Goal: Information Seeking & Learning: Learn about a topic

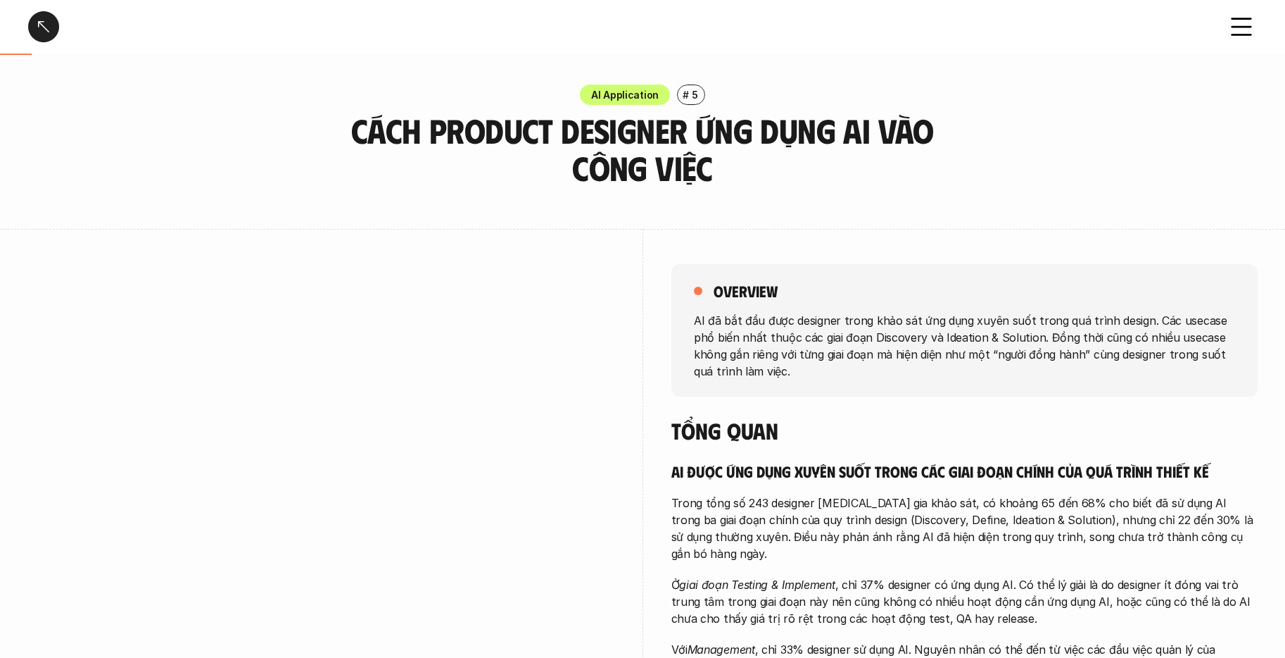
click at [635, 153] on h3 "Cách Product Designer ứng dụng AI vào công việc" at bounding box center [643, 149] width 598 height 75
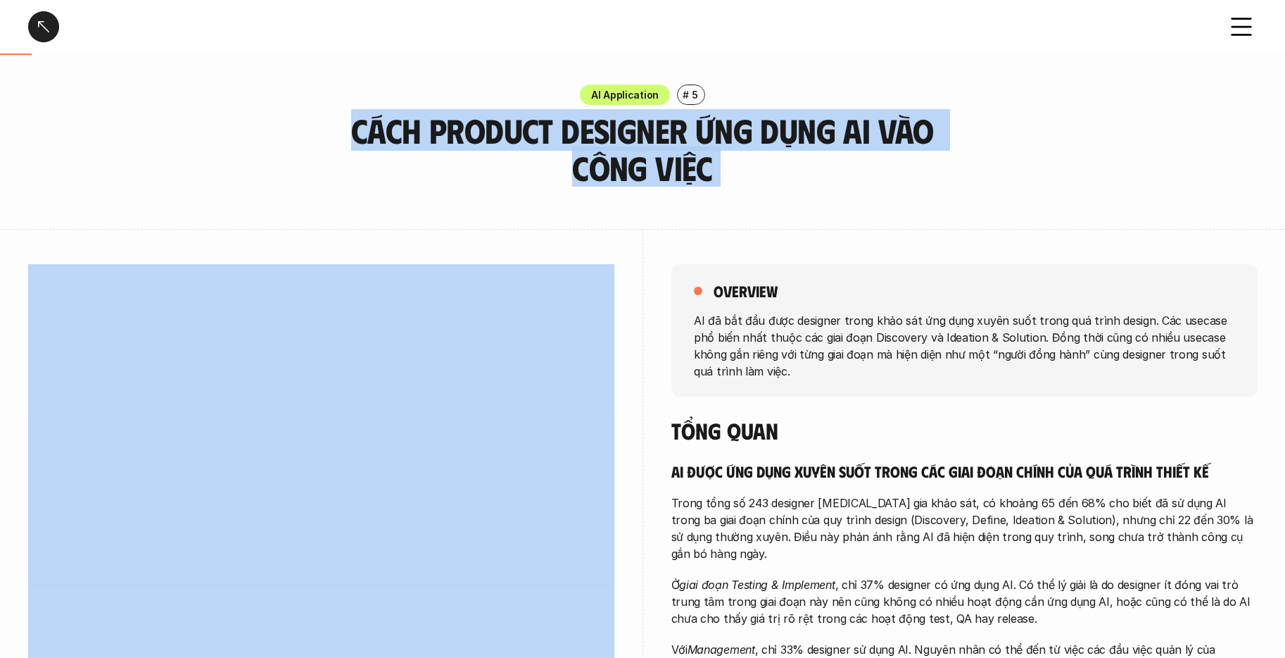
click at [635, 153] on h3 "Cách Product Designer ứng dụng AI vào công việc" at bounding box center [643, 149] width 598 height 75
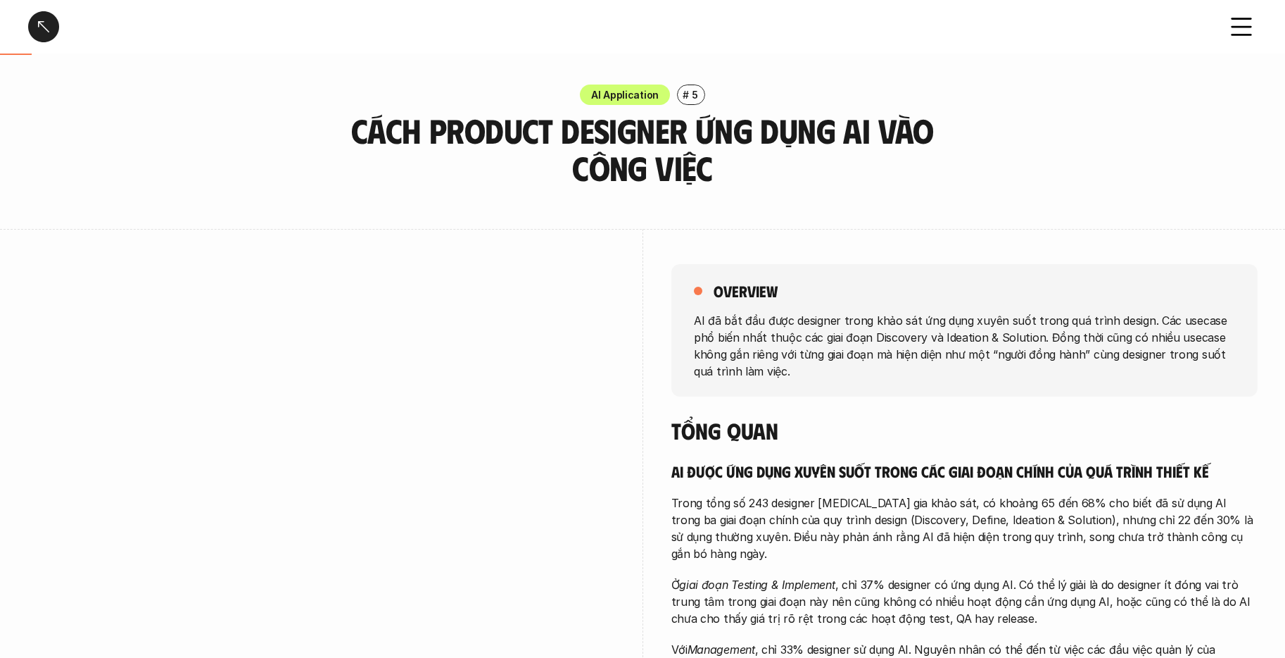
click at [638, 260] on div "overview AI đã bắt đầu được designer trong khảo sát ứng dụng xuyên suốt trong q…" at bounding box center [642, 487] width 1229 height 516
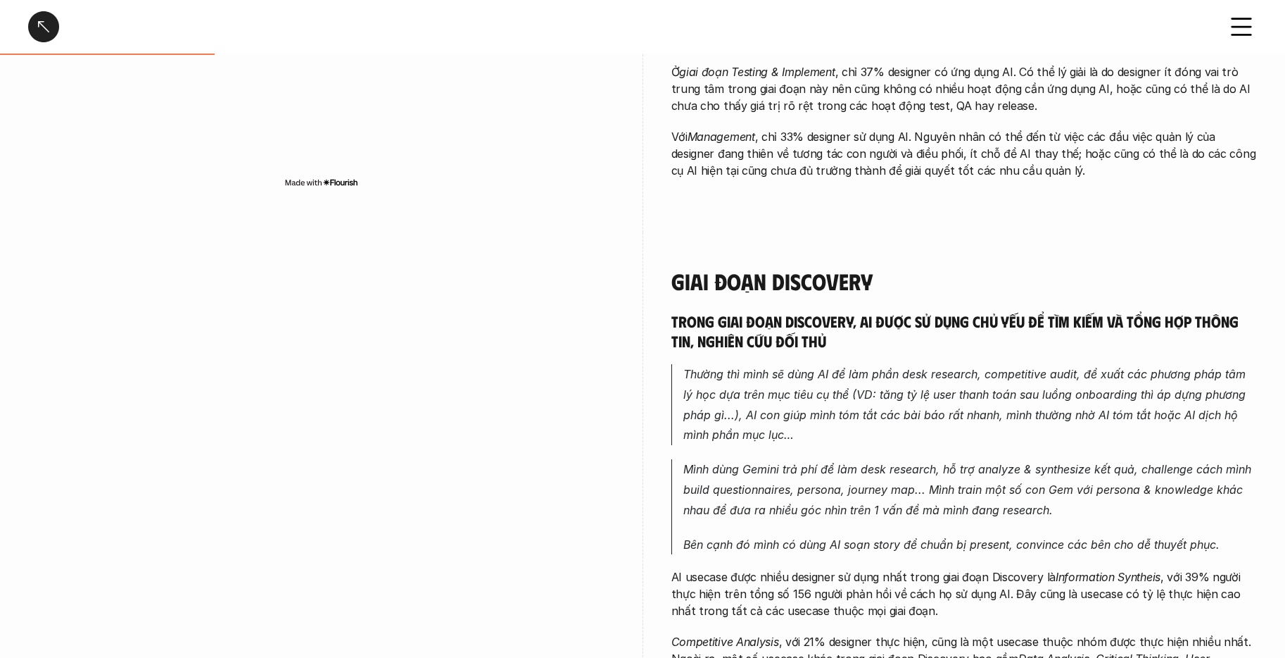
scroll to position [669, 0]
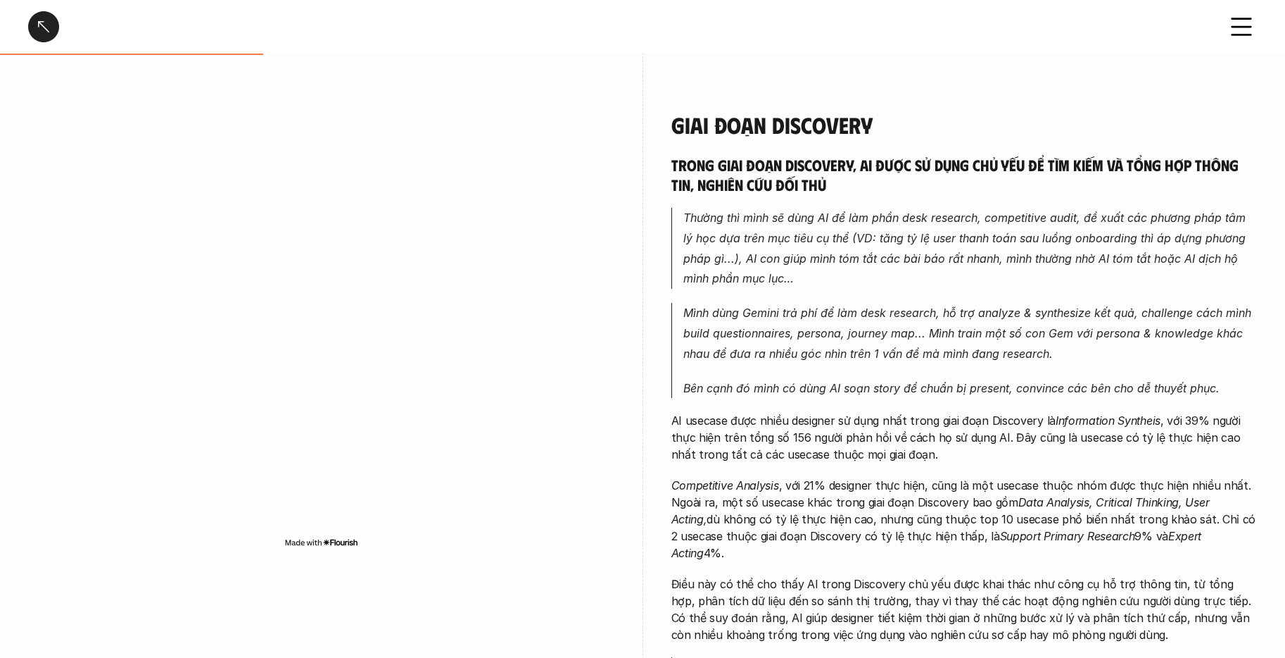
click at [887, 232] on em "Thường thì mình sẽ dùng AI để làm phần desk research, competitive audit, đề xuấ…" at bounding box center [967, 247] width 566 height 75
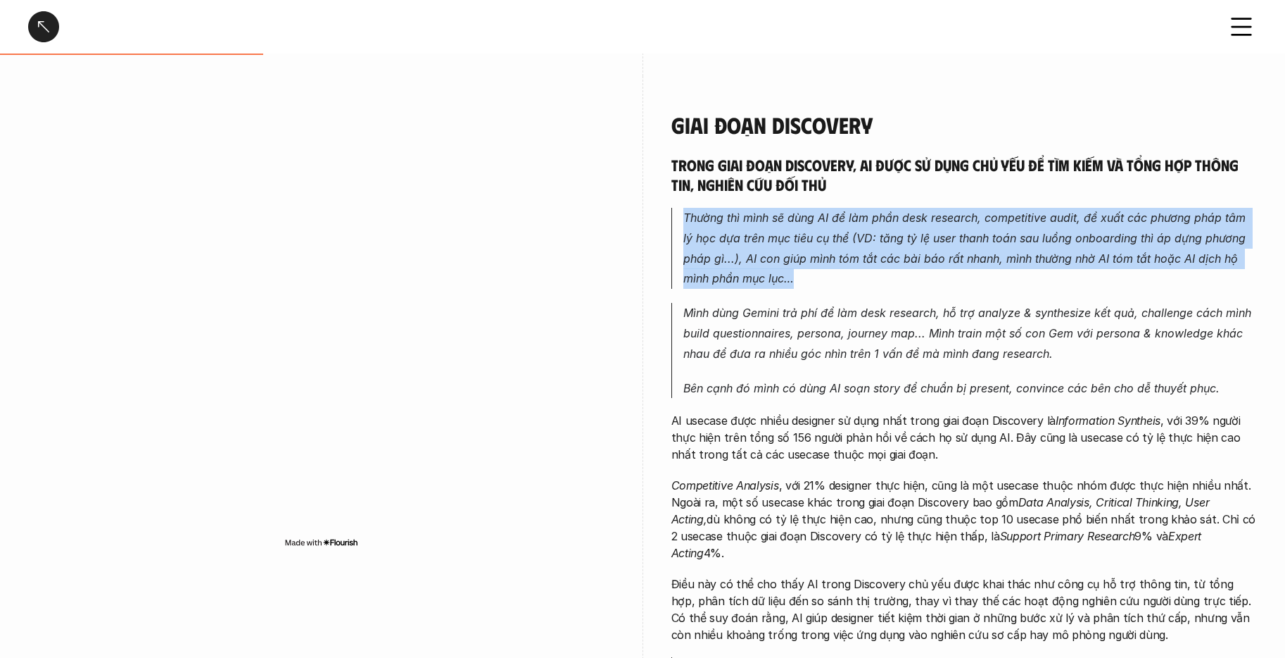
click at [887, 232] on em "Thường thì mình sẽ dùng AI để làm phần desk research, competitive audit, đề xuấ…" at bounding box center [967, 247] width 566 height 75
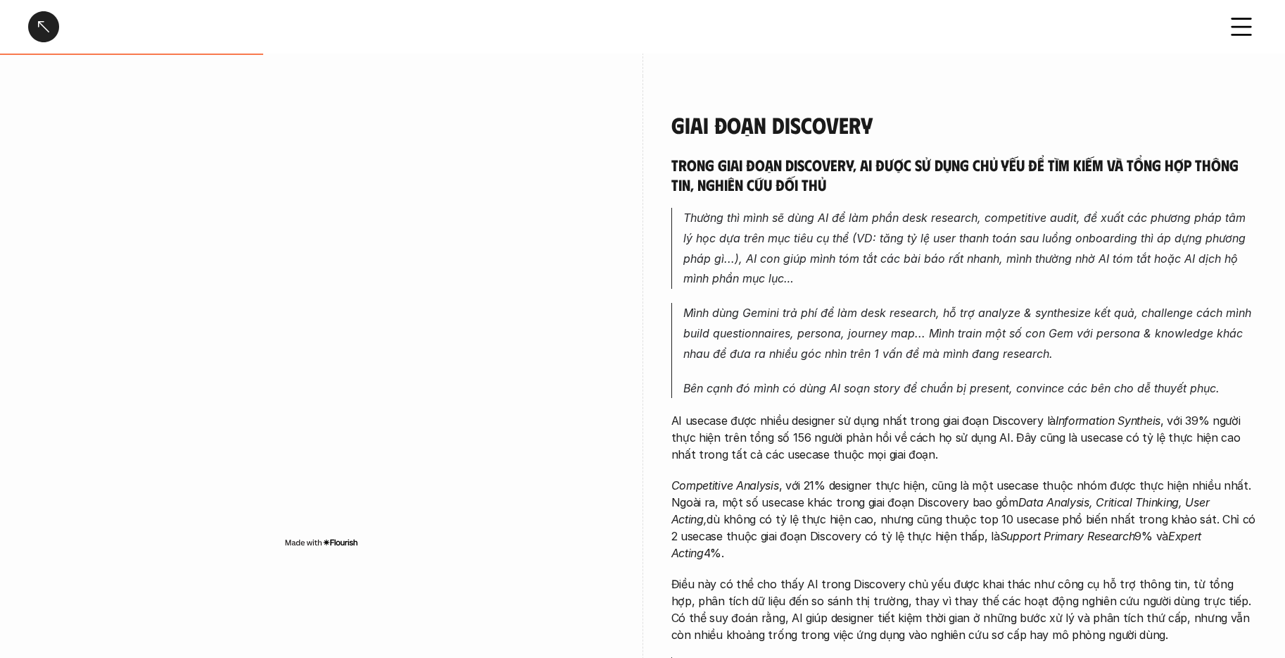
click at [850, 360] on em "Mình dùng Gemini trả phí để làm desk research, hỗ trợ analyze & synthesize kết …" at bounding box center [970, 333] width 572 height 55
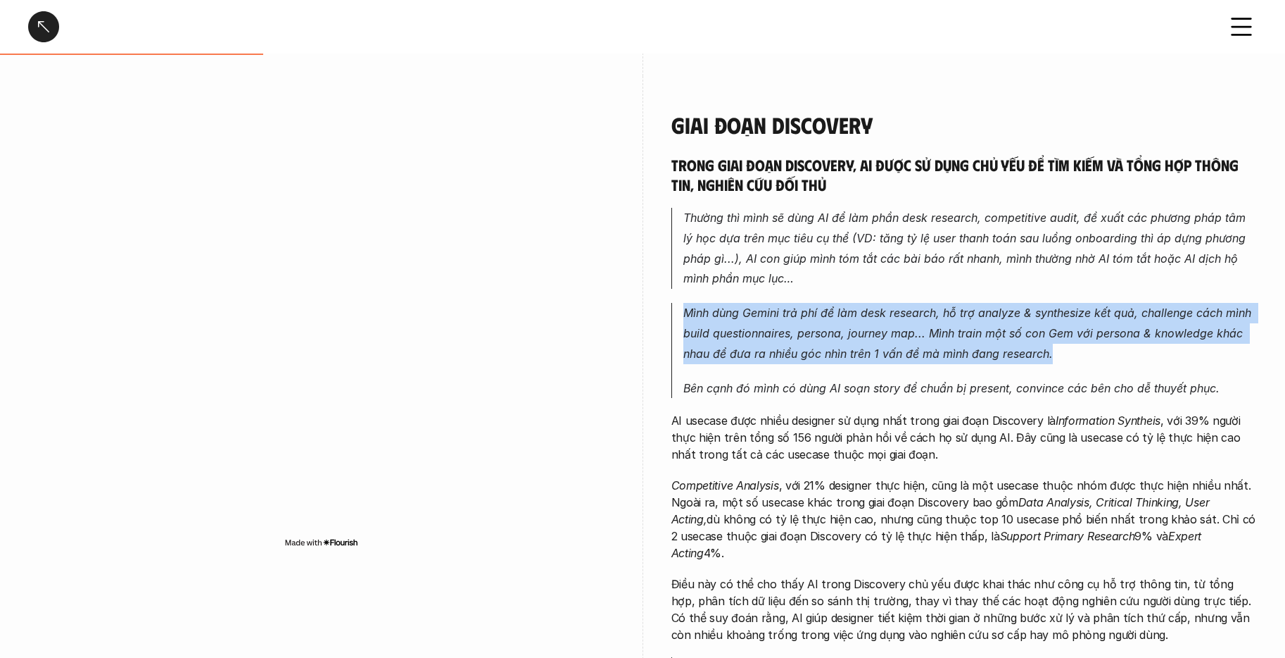
click at [850, 360] on em "Mình dùng Gemini trả phí để làm desk research, hỗ trợ analyze & synthesize kết …" at bounding box center [970, 333] width 572 height 55
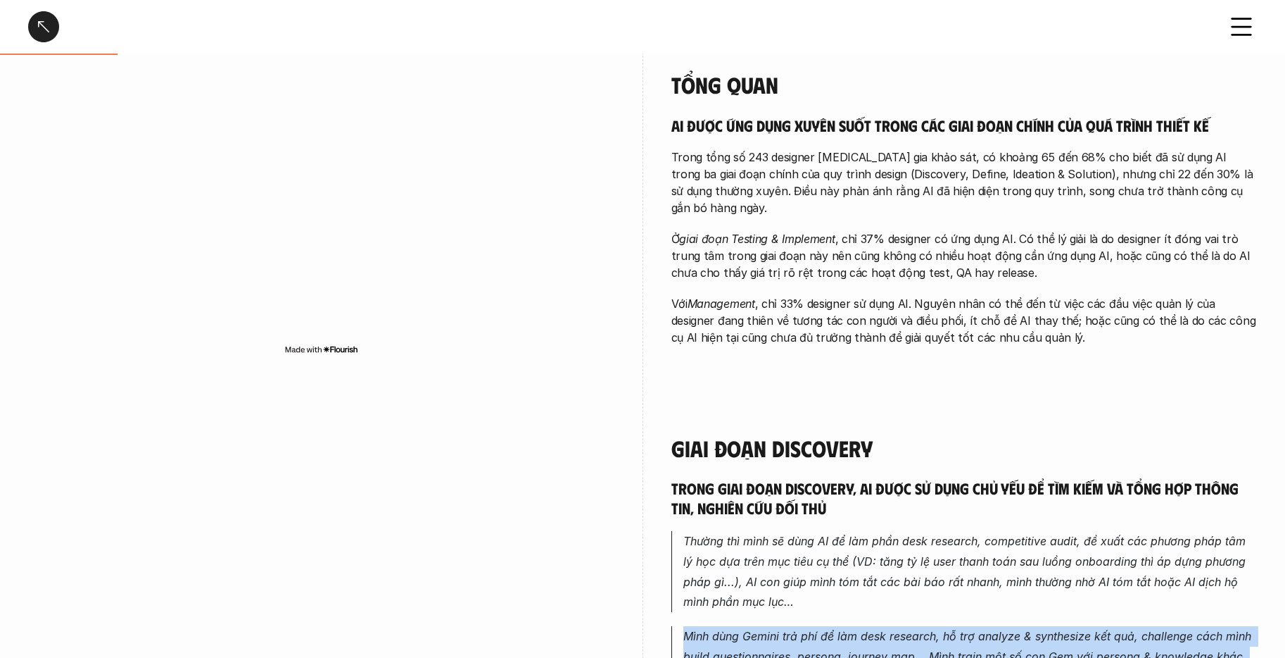
scroll to position [345, 0]
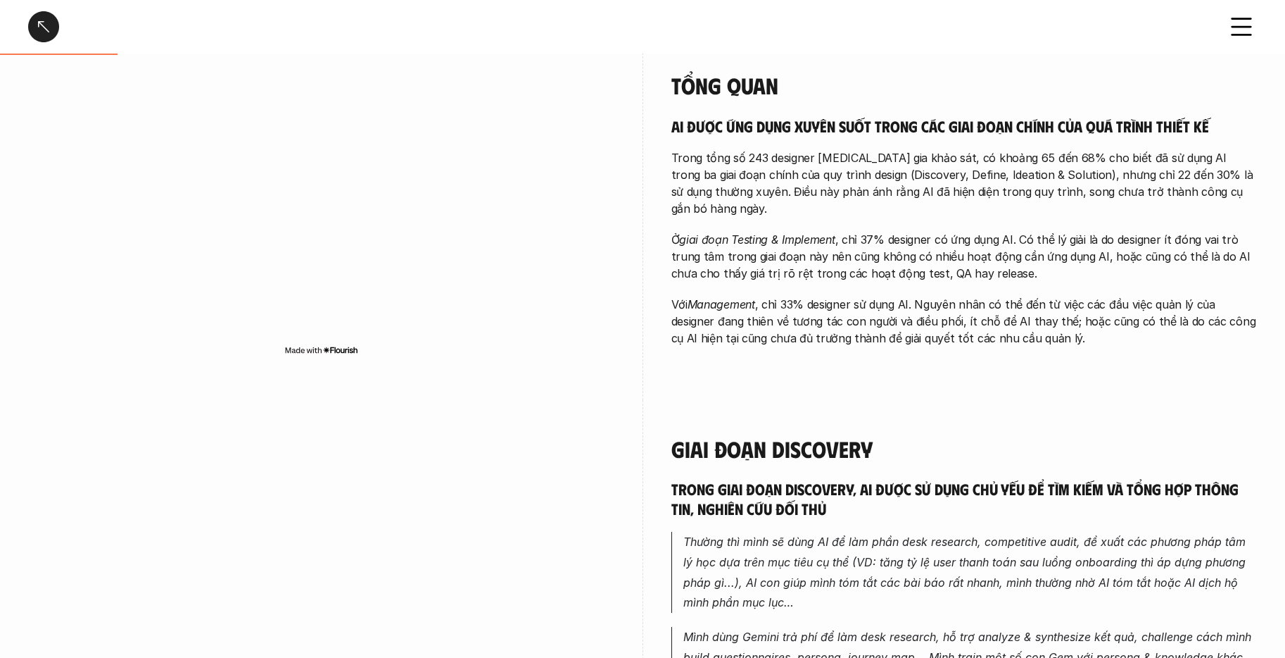
click at [933, 298] on p "Với Management , chỉ 33% designer sử dụng AI. Nguyên nhân có thể đến từ việc cá…" at bounding box center [965, 321] width 586 height 51
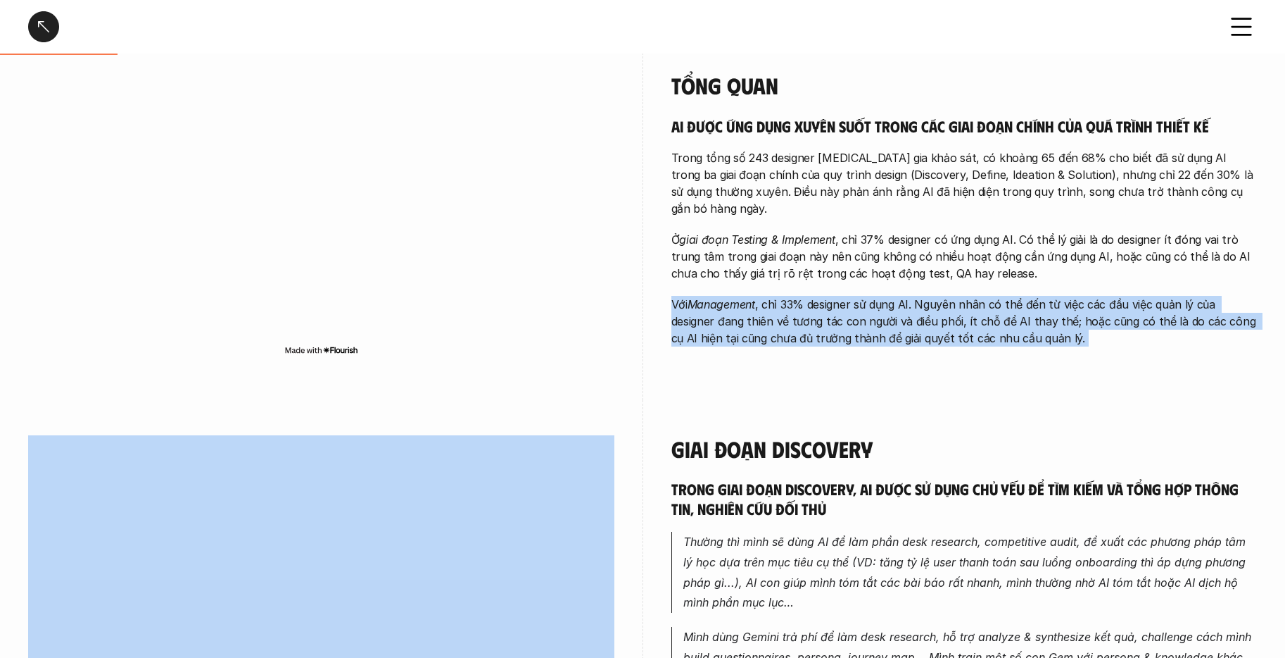
click at [933, 298] on p "Với Management , chỉ 33% designer sử dụng AI. Nguyên nhân có thể đến từ việc cá…" at bounding box center [965, 321] width 586 height 51
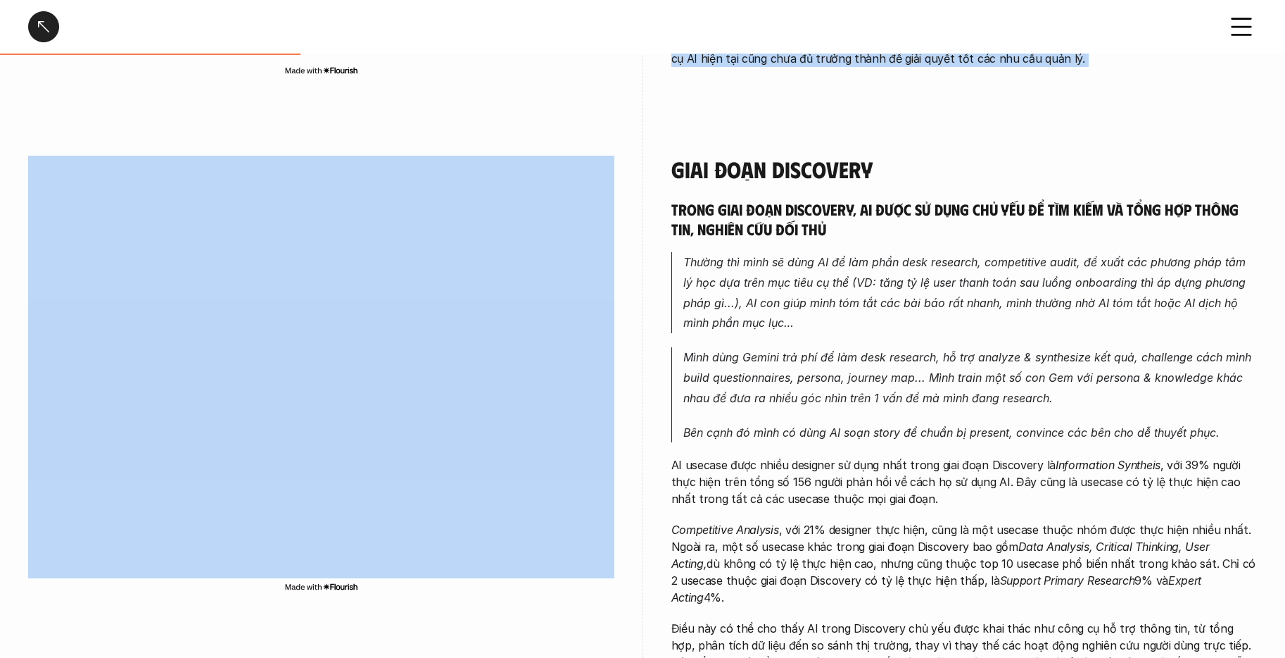
scroll to position [1018, 0]
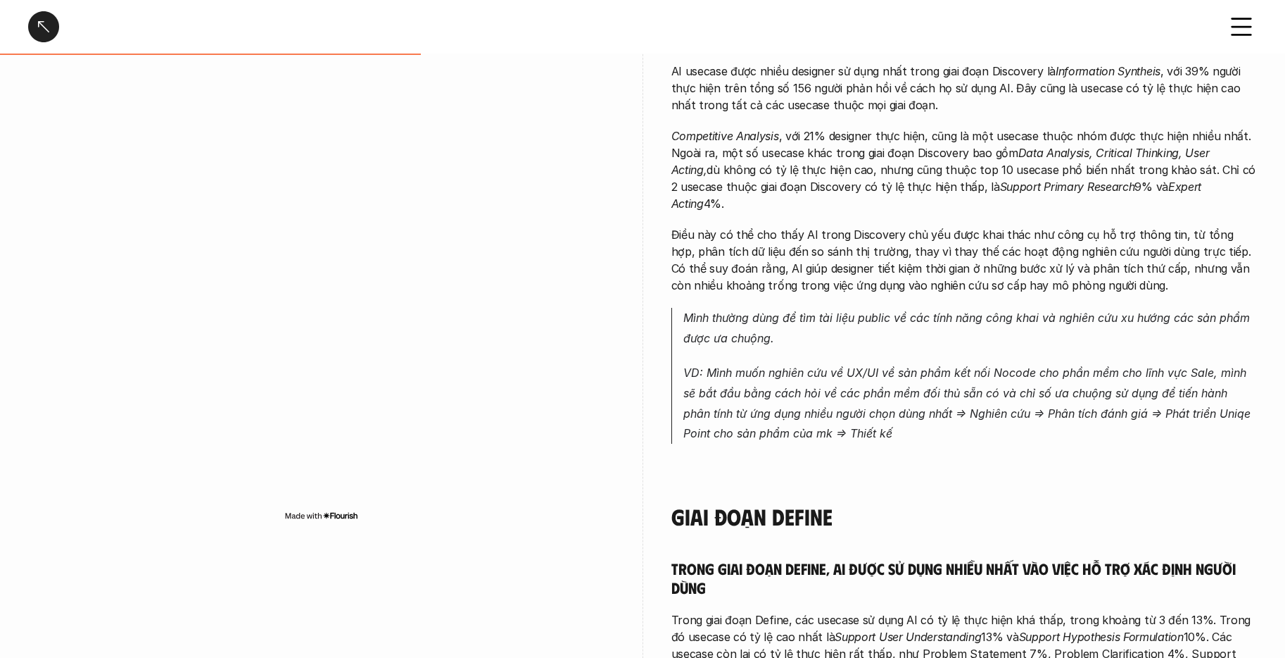
click at [1010, 375] on em "VD: Mình muốn nghiên cứu về UX/UI về sản phẩm kết nối Nocode cho phần mềm cho l…" at bounding box center [969, 402] width 571 height 75
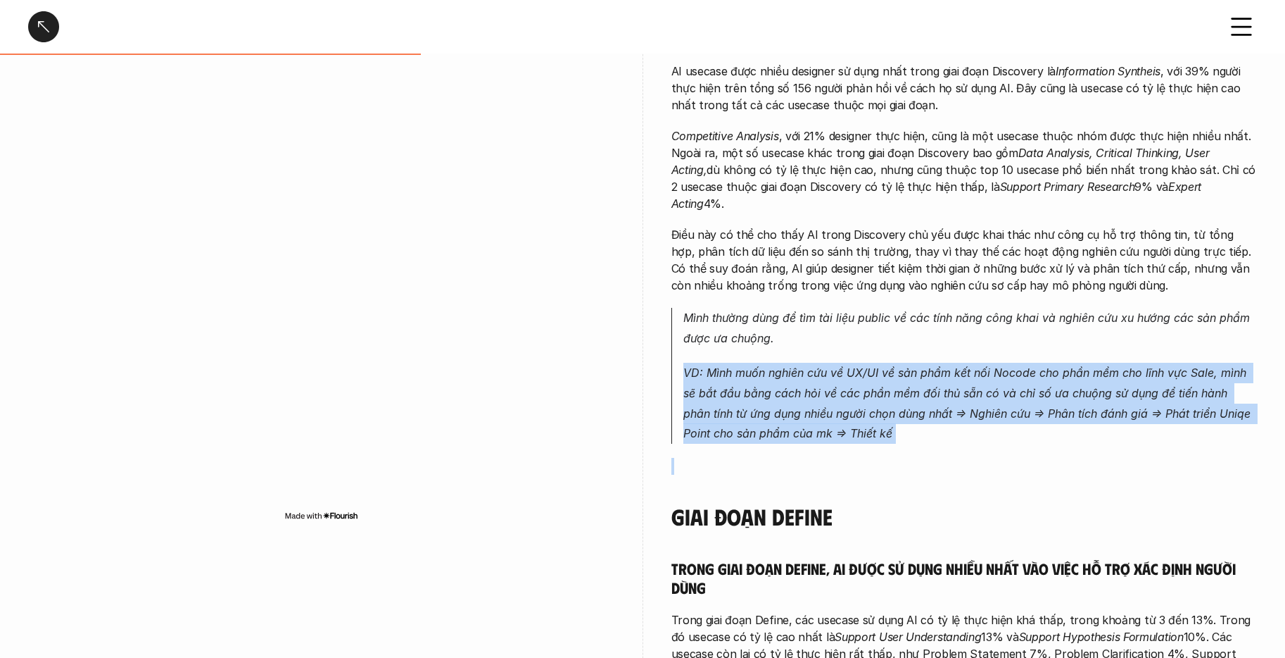
click at [1010, 375] on em "VD: Mình muốn nghiên cứu về UX/UI về sản phẩm kết nối Nocode cho phần mềm cho l…" at bounding box center [969, 402] width 571 height 75
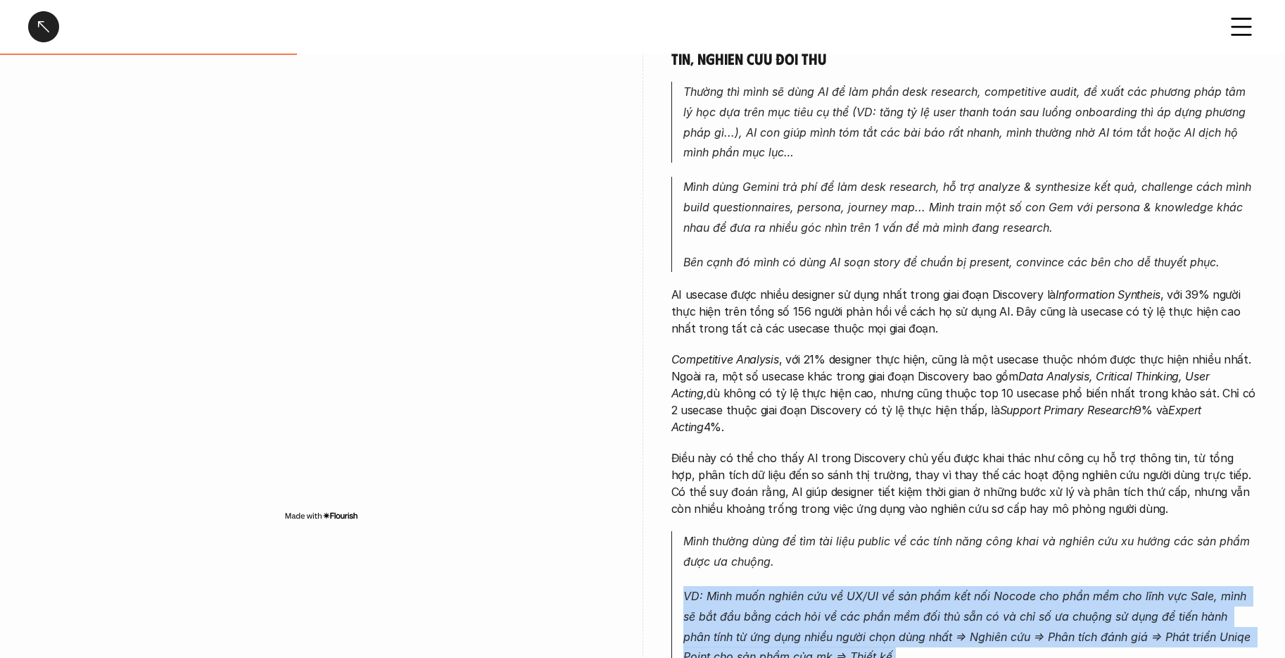
scroll to position [800, 0]
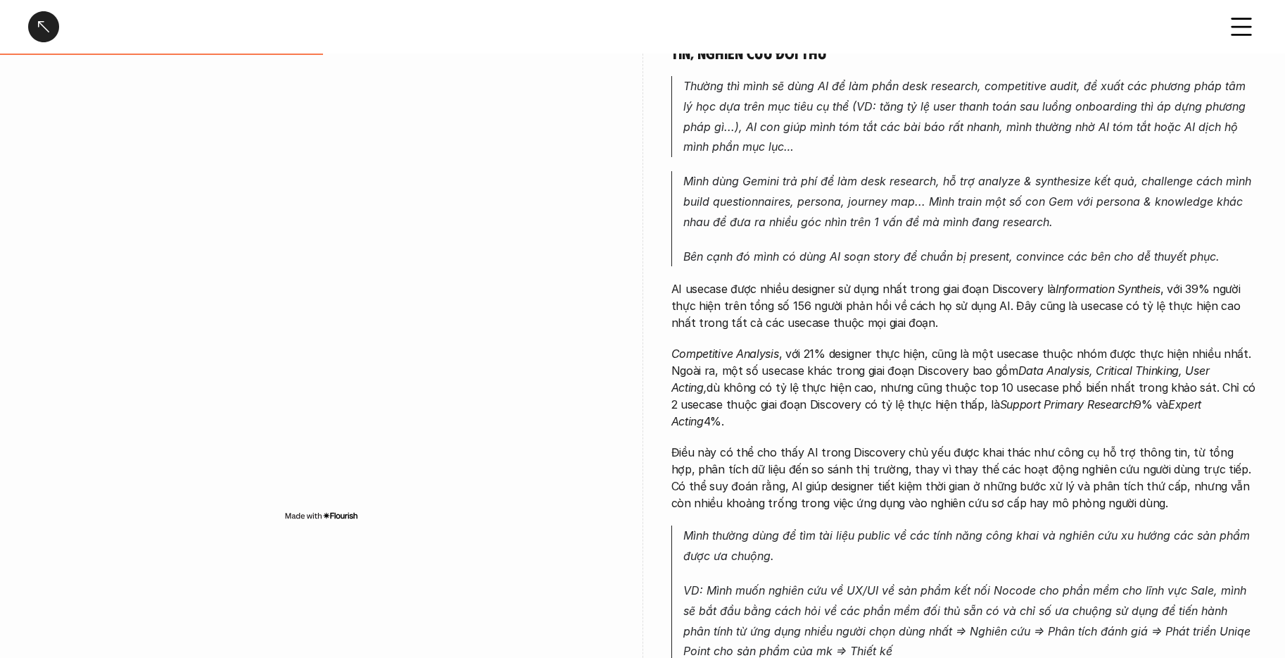
click at [1000, 395] on p "Competitive Analysis , với 21% designer thực hiện, cũng là một usecase thuộc nh…" at bounding box center [965, 387] width 586 height 84
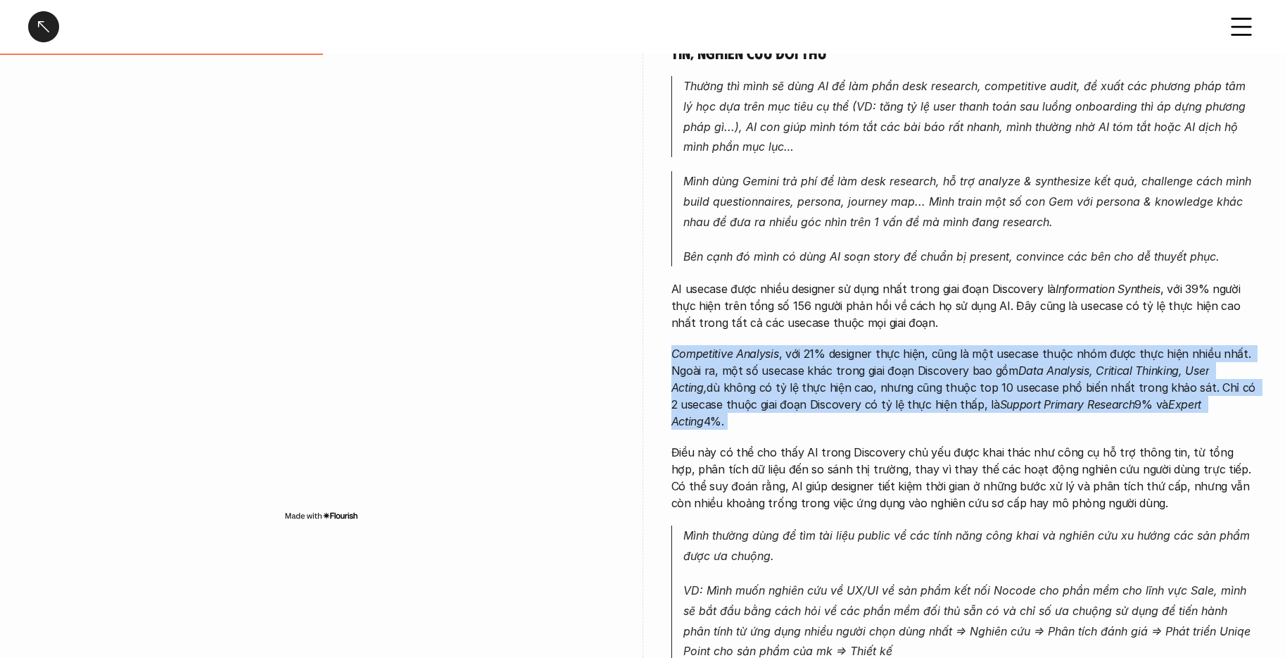
click at [1000, 395] on p "Competitive Analysis , với 21% designer thực hiện, cũng là một usecase thuộc nh…" at bounding box center [965, 387] width 586 height 84
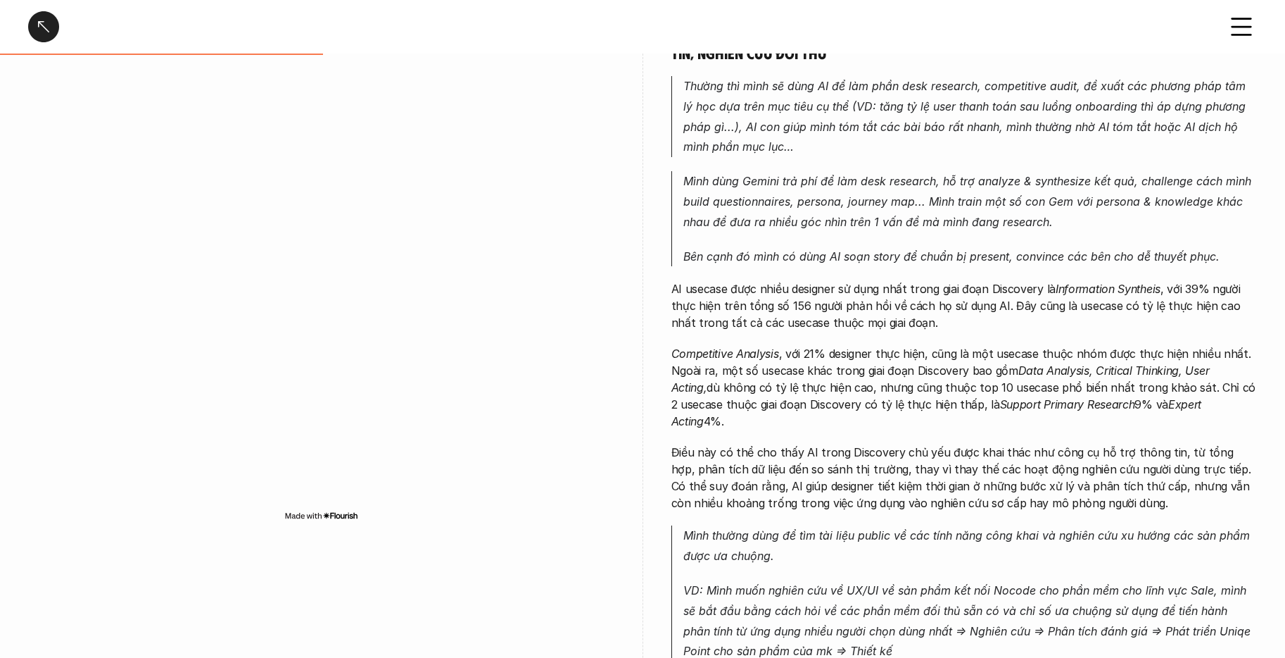
click at [1055, 303] on p "AI usecase được nhiều designer sử dụng nhất trong giai đoạn Discovery là Inform…" at bounding box center [965, 305] width 586 height 51
click at [1057, 303] on p "AI usecase được nhiều designer sử dụng nhất trong giai đoạn Discovery là Inform…" at bounding box center [965, 305] width 586 height 51
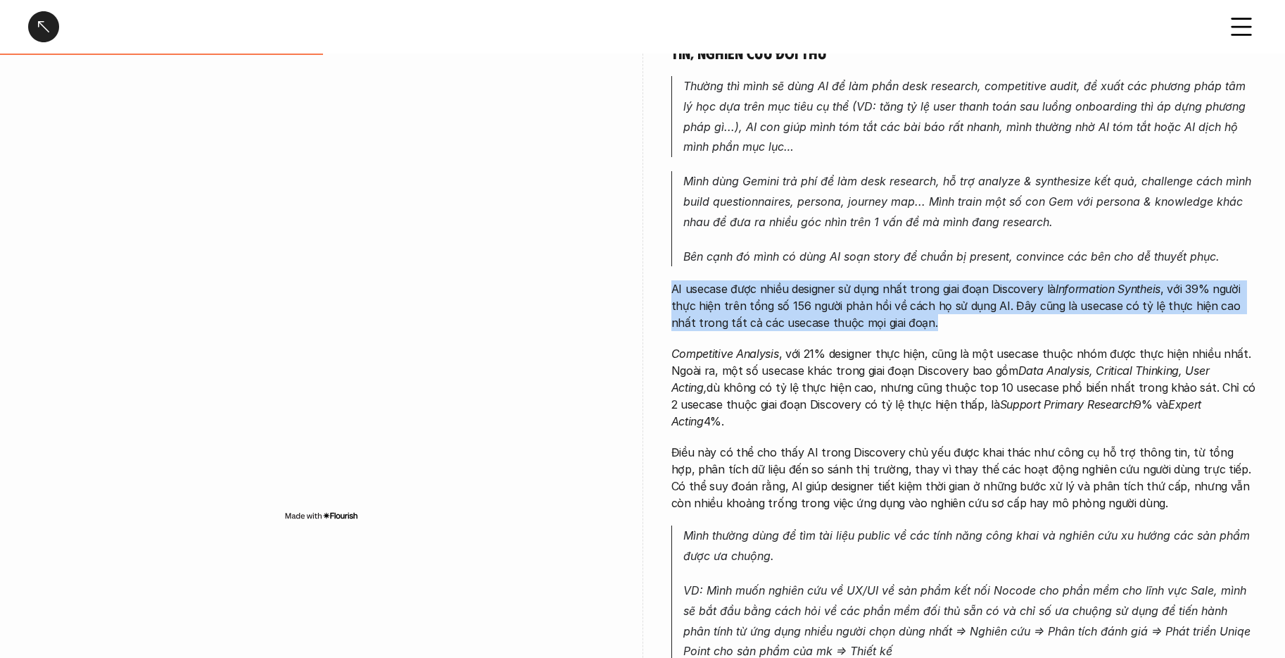
click at [1057, 303] on p "AI usecase được nhiều designer sử dụng nhất trong giai đoạn Discovery là Inform…" at bounding box center [965, 305] width 586 height 51
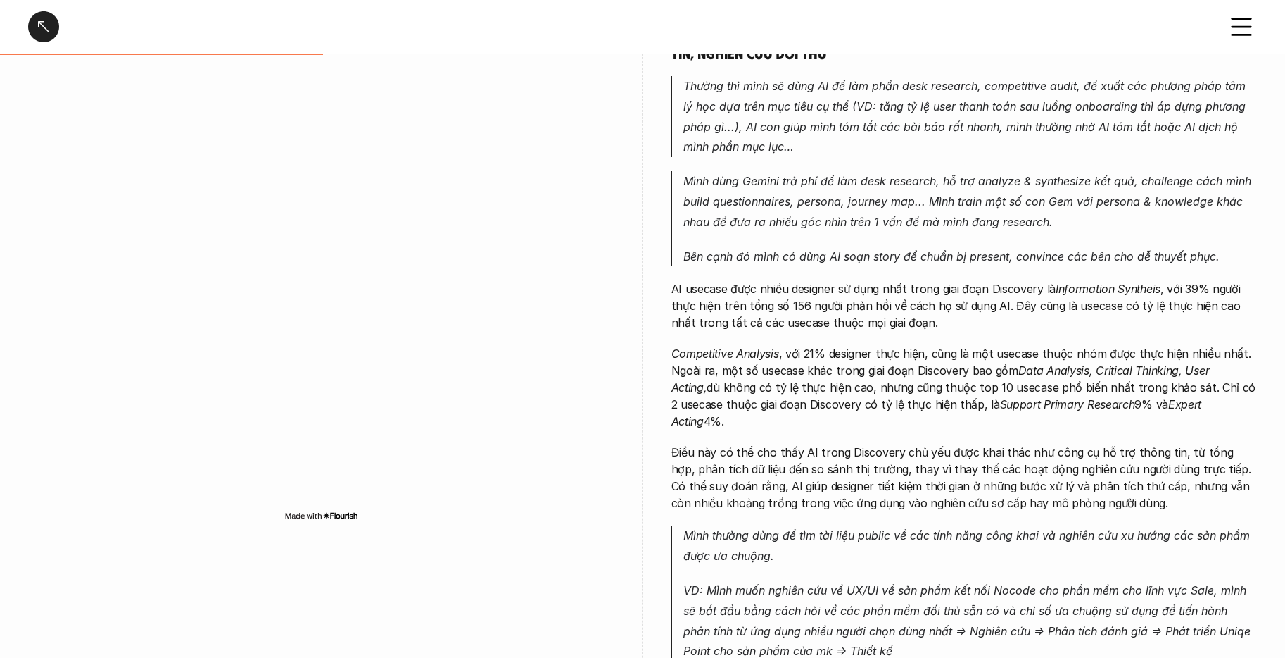
click at [967, 386] on p "Competitive Analysis , với 21% designer thực hiện, cũng là một usecase thuộc nh…" at bounding box center [965, 387] width 586 height 84
click at [969, 381] on p "Competitive Analysis , với 21% designer thực hiện, cũng là một usecase thuộc nh…" at bounding box center [965, 387] width 586 height 84
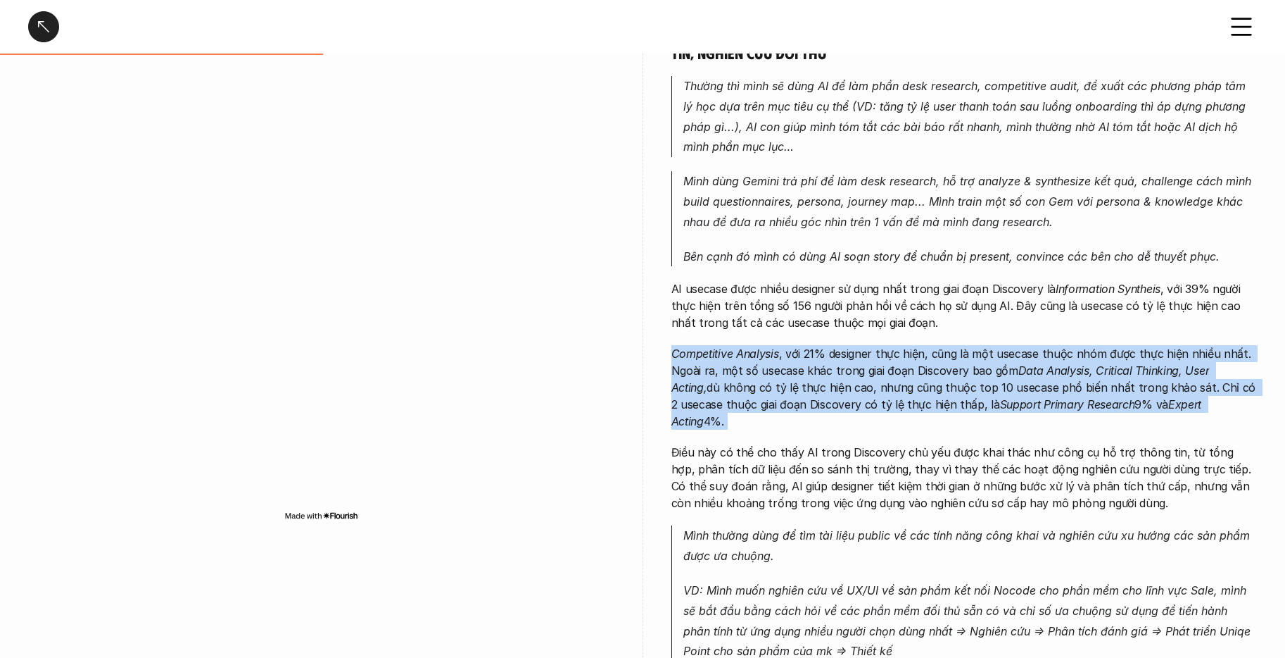
click at [969, 381] on p "Competitive Analysis , với 21% designer thực hiện, cũng là một usecase thuộc nh…" at bounding box center [965, 387] width 586 height 84
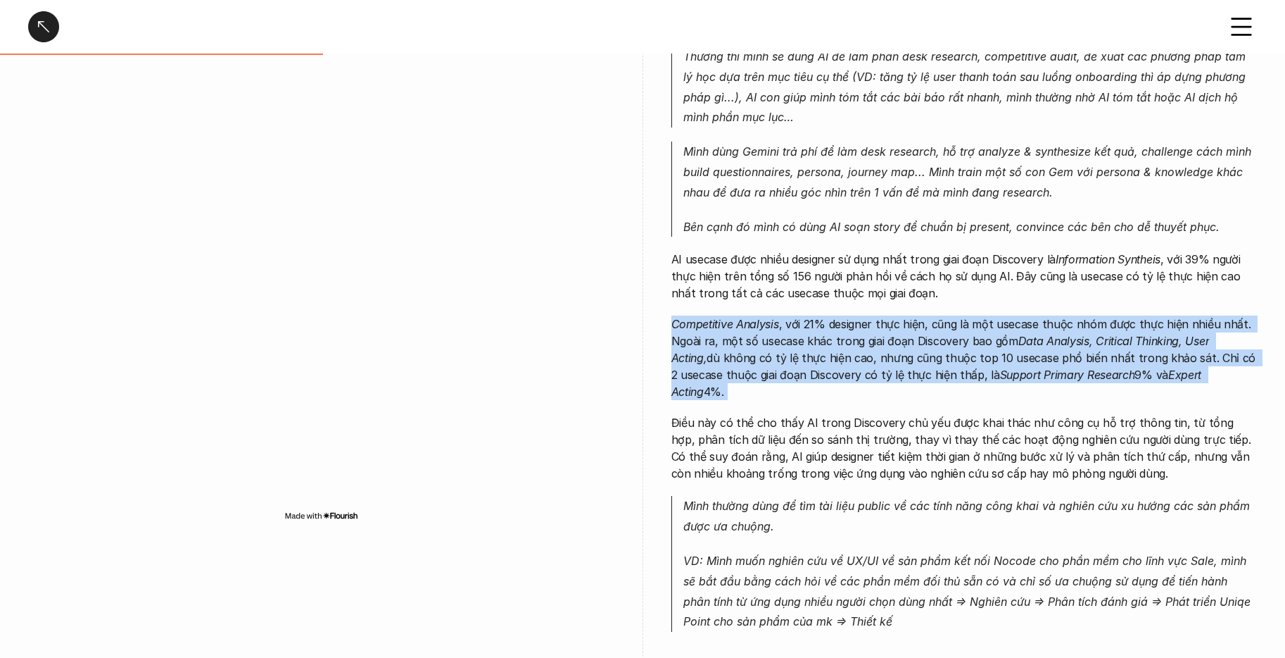
scroll to position [862, 0]
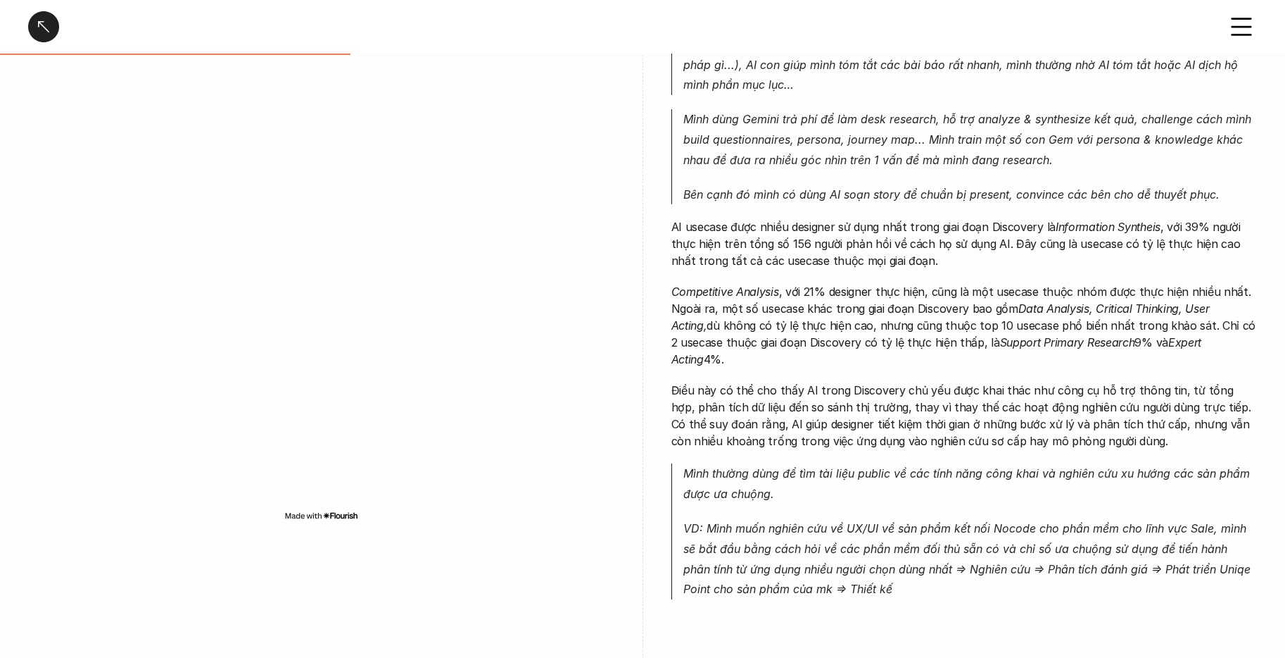
click at [863, 414] on p "Điều này có thể cho thấy AI trong Discovery chủ yếu được khai thác như công cụ …" at bounding box center [965, 416] width 586 height 68
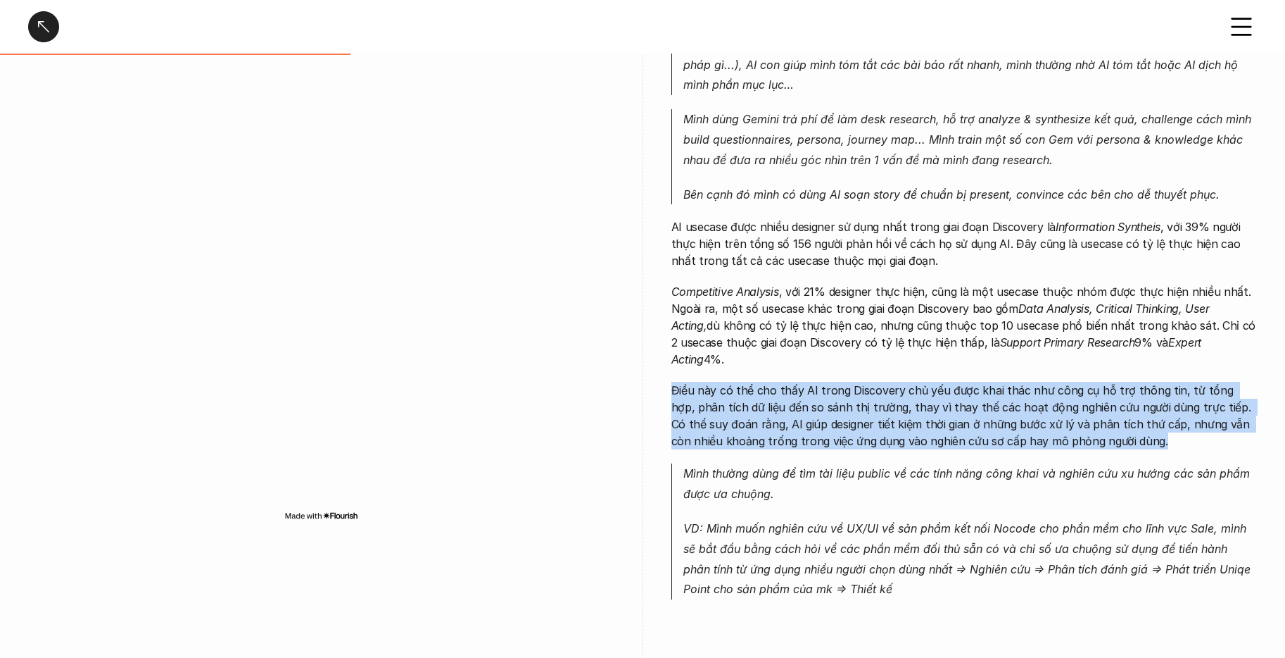
click at [863, 414] on p "Điều này có thể cho thấy AI trong Discovery chủ yếu được khai thác như công cụ …" at bounding box center [965, 416] width 586 height 68
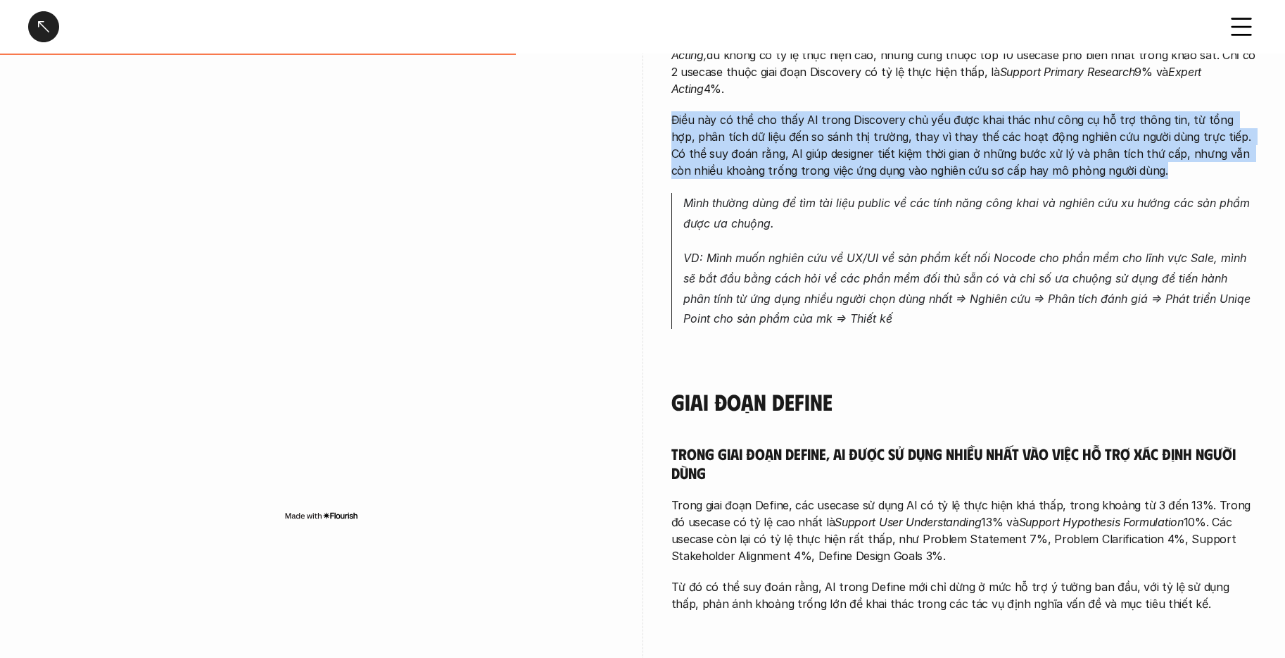
scroll to position [1229, 0]
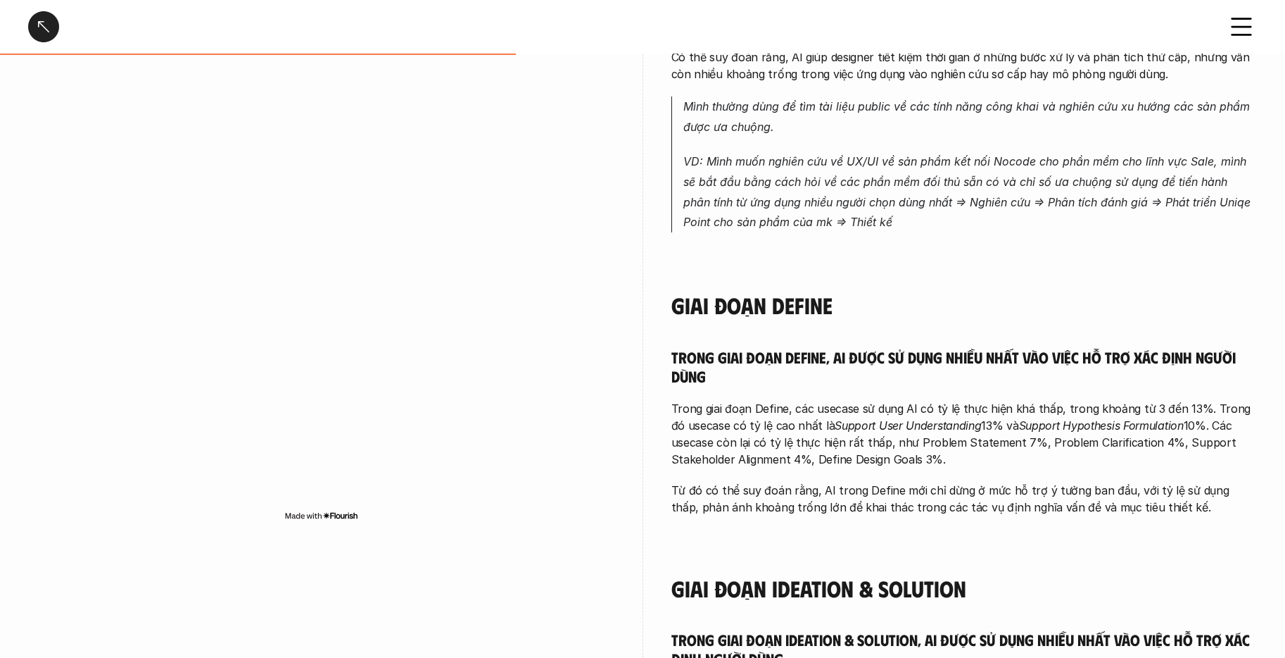
click at [856, 432] on p "Trong giai đoạn Define, các usecase sử dụng AI có tỷ lệ thực hiện khá thấp, tro…" at bounding box center [965, 434] width 586 height 68
click at [855, 432] on p "Trong giai đoạn Define, các usecase sử dụng AI có tỷ lệ thực hiện khá thấp, tro…" at bounding box center [965, 434] width 586 height 68
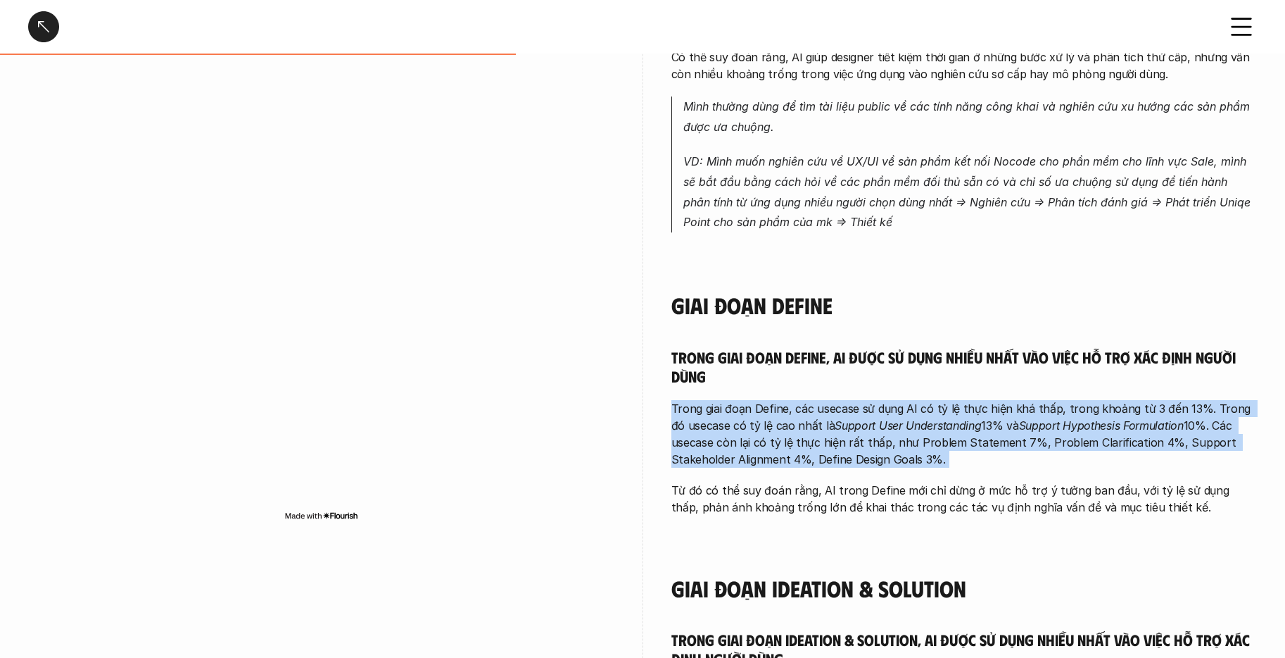
click at [855, 432] on p "Trong giai đoạn Define, các usecase sử dụng AI có tỷ lệ thực hiện khá thấp, tro…" at bounding box center [965, 434] width 586 height 68
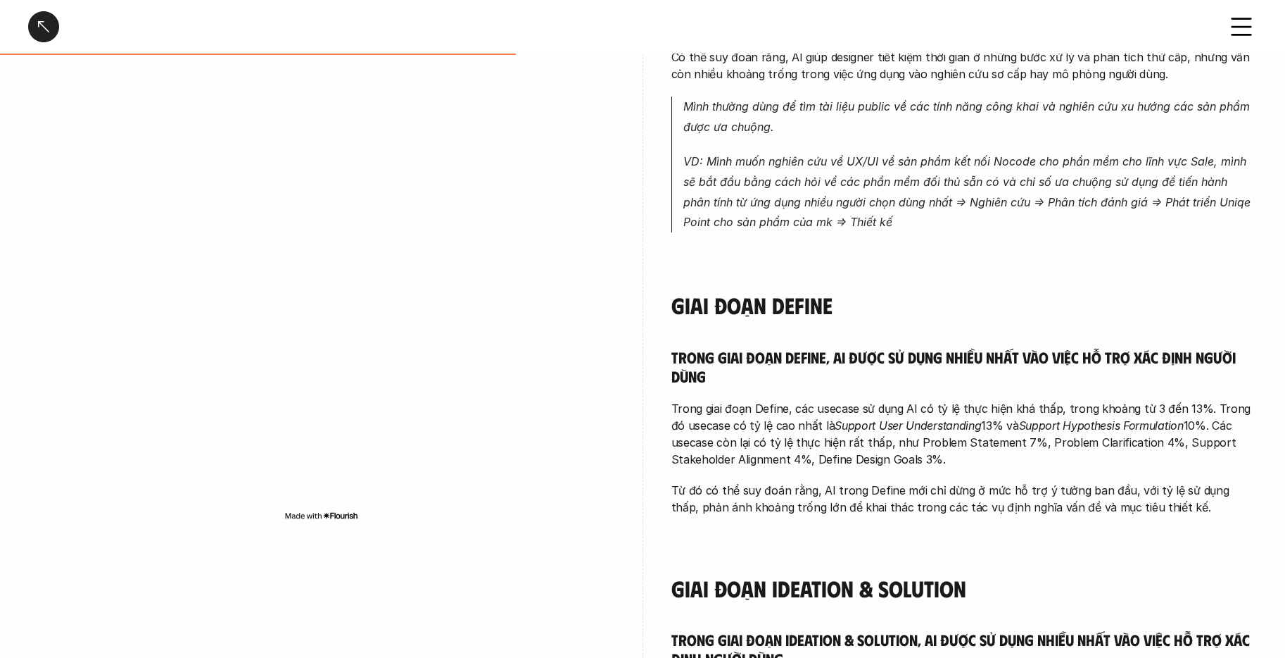
click at [880, 482] on p "Từ đó có thể suy đoán rằng, AI trong Define mới chỉ dừng ở mức hỗ trợ ý tưởng b…" at bounding box center [965, 499] width 586 height 34
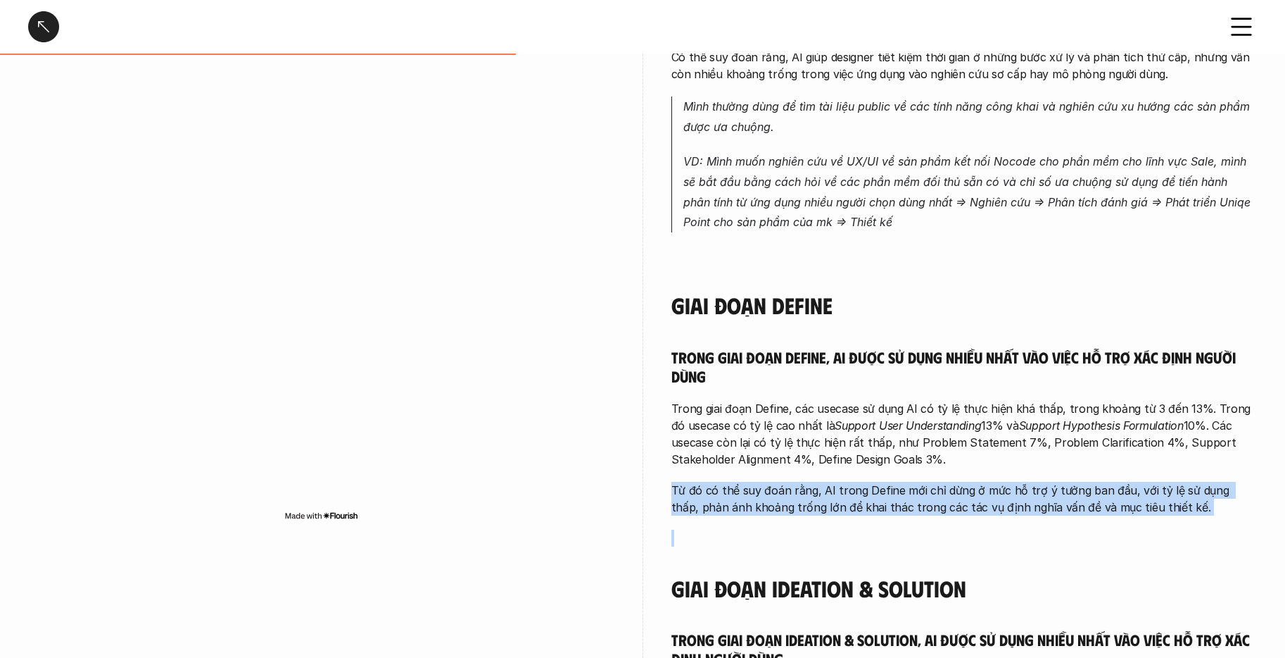
click at [880, 482] on p "Từ đó có thể suy đoán rằng, AI trong Define mới chỉ dừng ở mức hỗ trợ ý tưởng b…" at bounding box center [965, 499] width 586 height 34
click at [1048, 485] on p "Từ đó có thể suy đoán rằng, AI trong Define mới chỉ dừng ở mức hỗ trợ ý tưởng b…" at bounding box center [965, 499] width 586 height 34
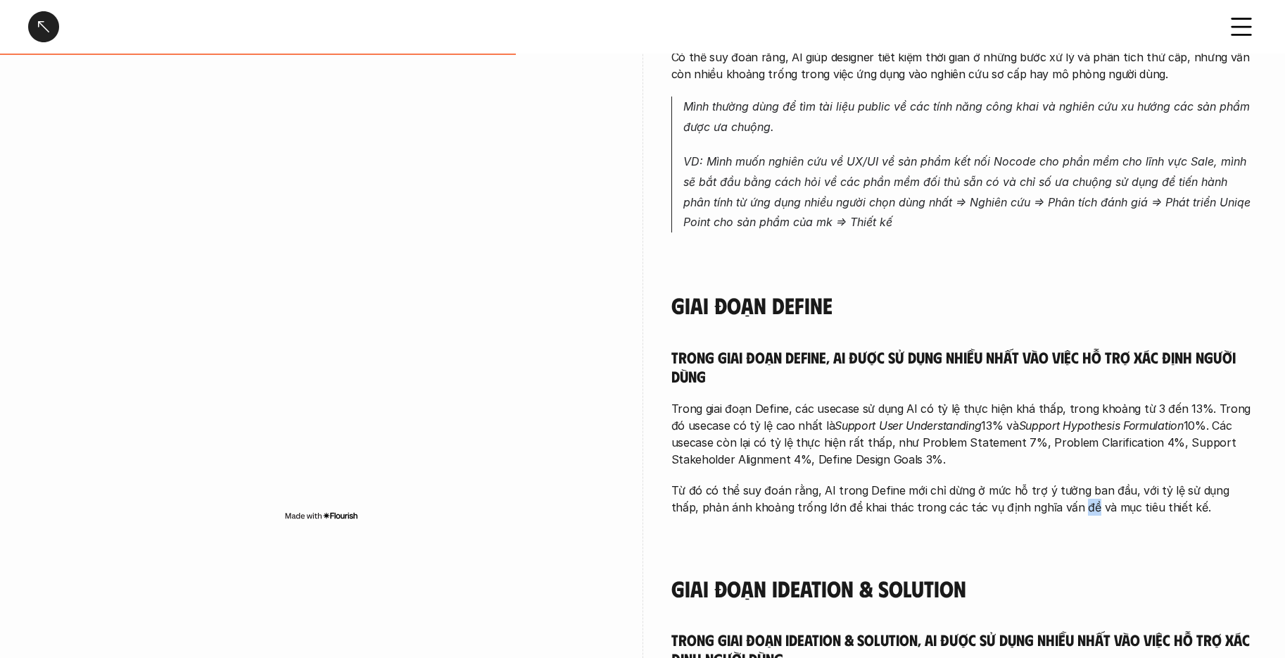
click at [1048, 485] on p "Từ đó có thể suy đoán rằng, AI trong Define mới chỉ dừng ở mức hỗ trợ ý tưởng b…" at bounding box center [965, 499] width 586 height 34
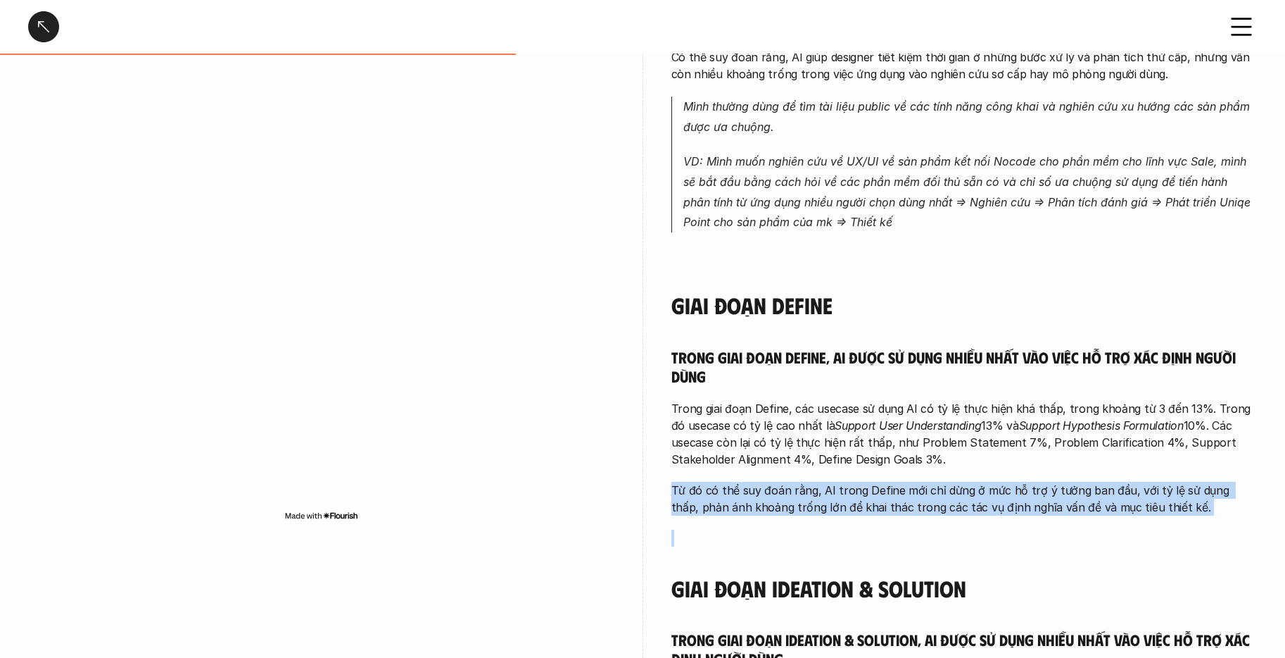
click at [1048, 485] on p "Từ đó có thể suy đoán rằng, AI trong Define mới chỉ dừng ở mức hỗ trợ ý tưởng b…" at bounding box center [965, 499] width 586 height 34
click at [1015, 502] on div "Trong giai đoạn Discovery, AI được sử dụng chủ yếu để tìm kiếm và tổng hợp thôn…" at bounding box center [965, 543] width 586 height 1897
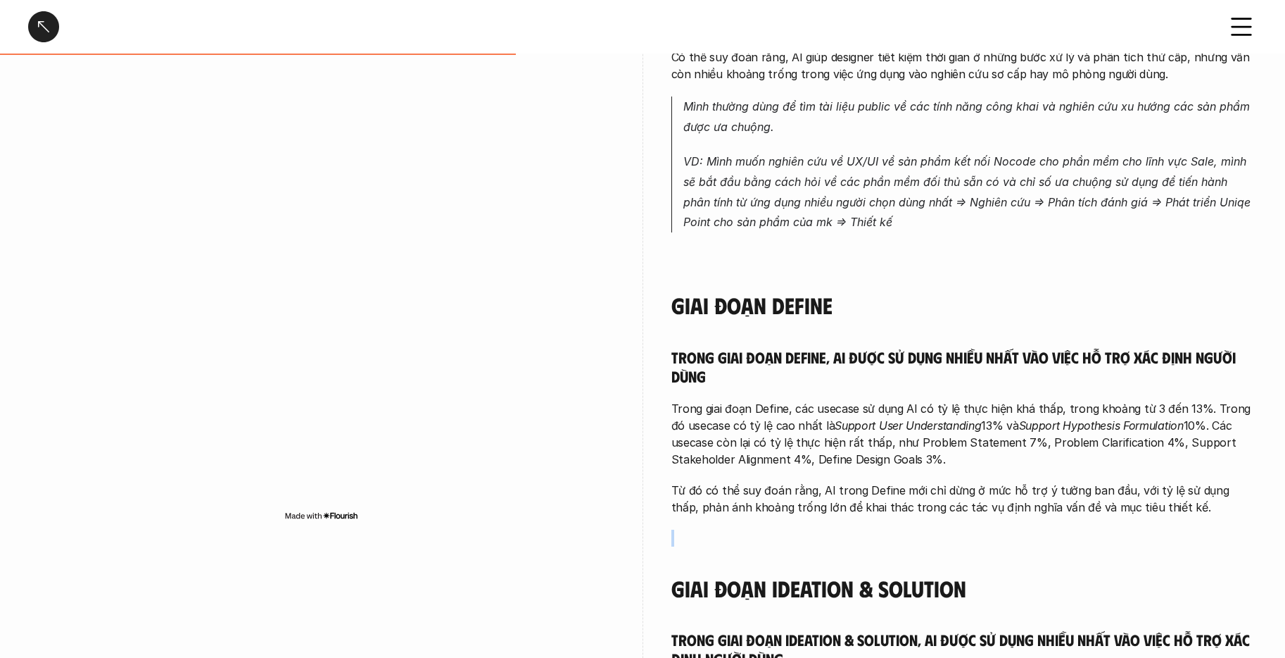
click at [1015, 502] on div "Trong giai đoạn Discovery, AI được sử dụng chủ yếu để tìm kiếm và tổng hợp thôn…" at bounding box center [965, 543] width 586 height 1897
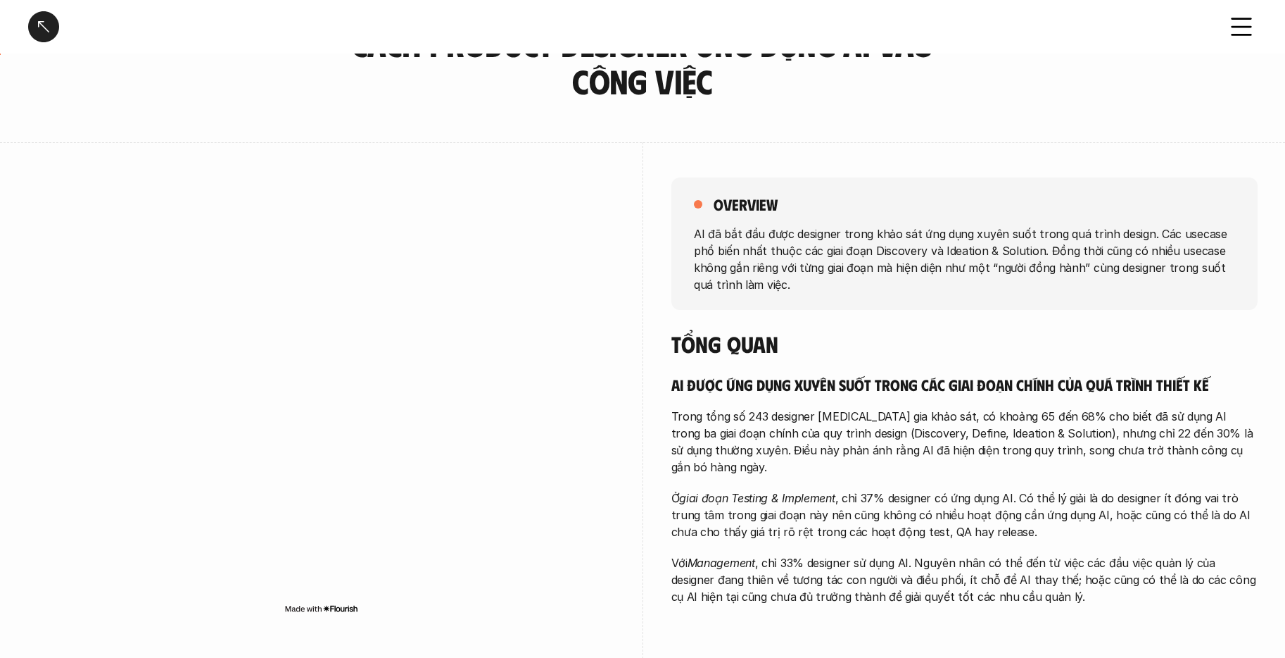
scroll to position [0, 0]
